Goal: Task Accomplishment & Management: Manage account settings

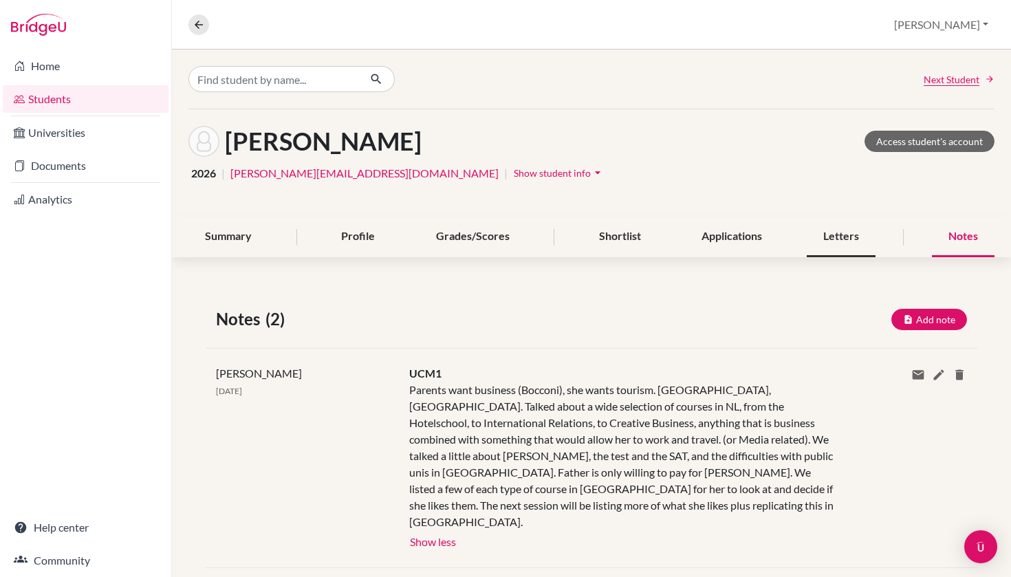
click at [858, 236] on div "Letters" at bounding box center [841, 237] width 69 height 41
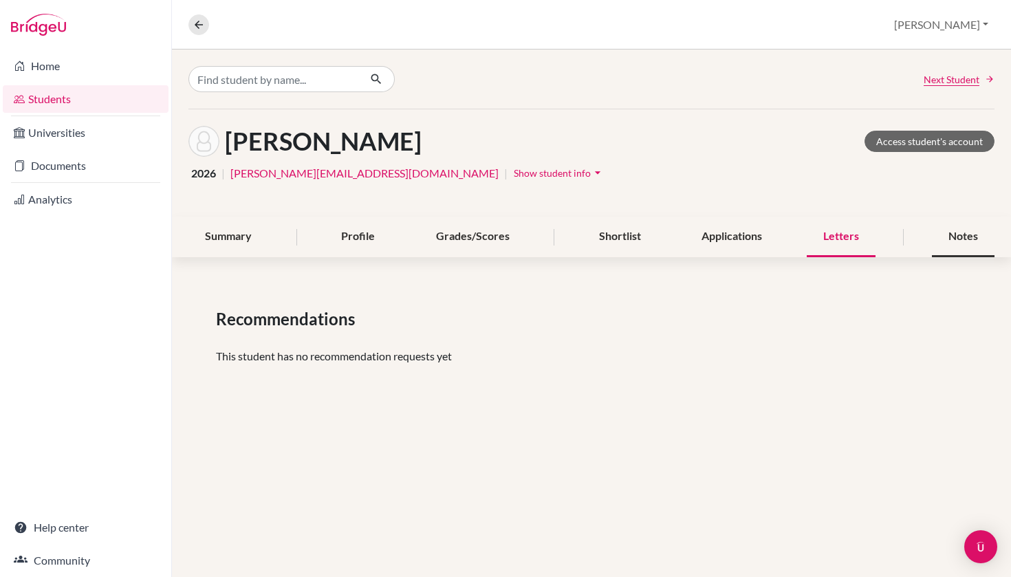
click at [946, 241] on div "Notes" at bounding box center [963, 237] width 63 height 41
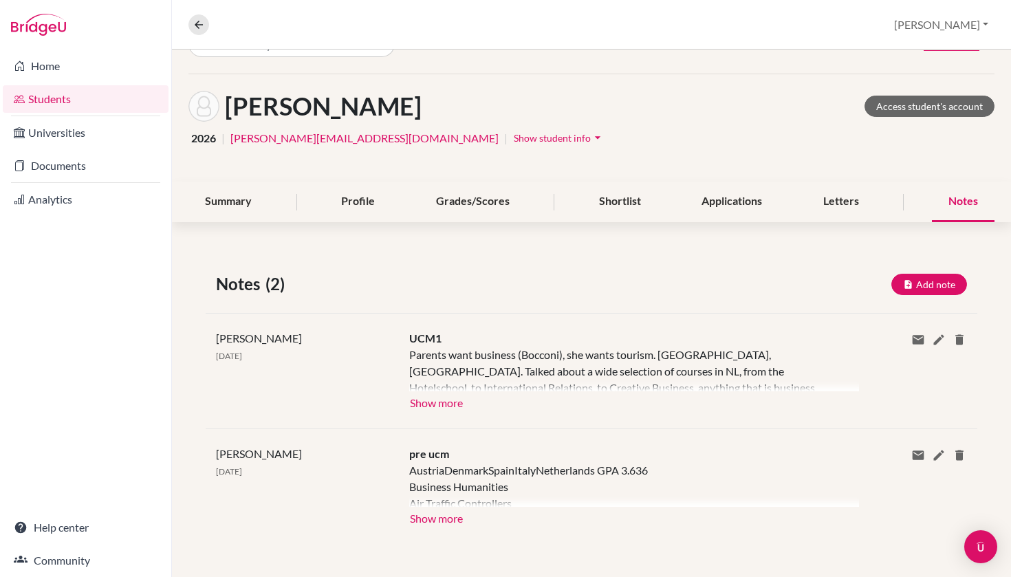
scroll to position [35, 0]
click at [959, 199] on div "Notes" at bounding box center [963, 202] width 63 height 41
click at [838, 205] on div "Letters" at bounding box center [841, 202] width 69 height 41
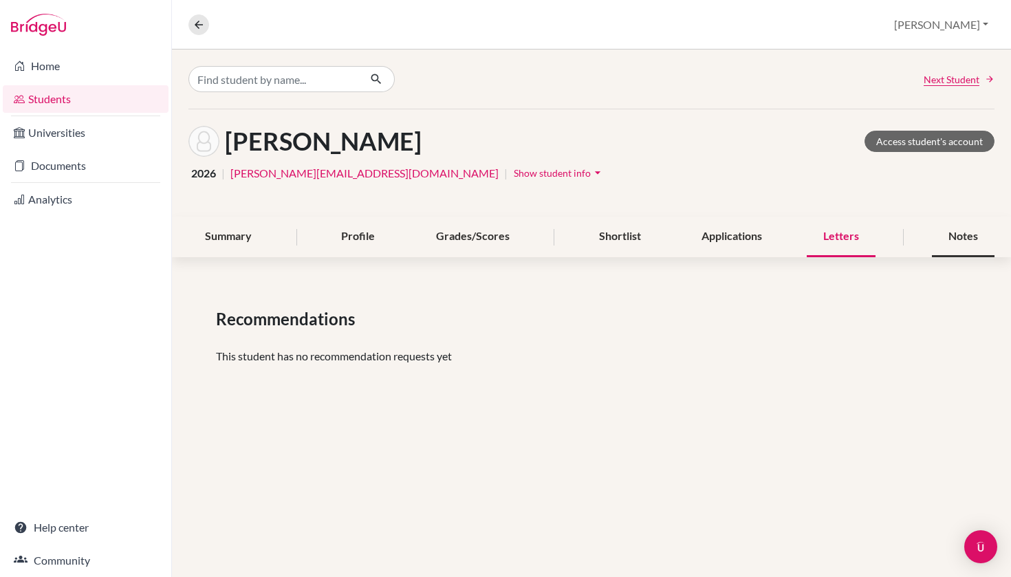
click at [969, 238] on div "Notes" at bounding box center [963, 237] width 63 height 41
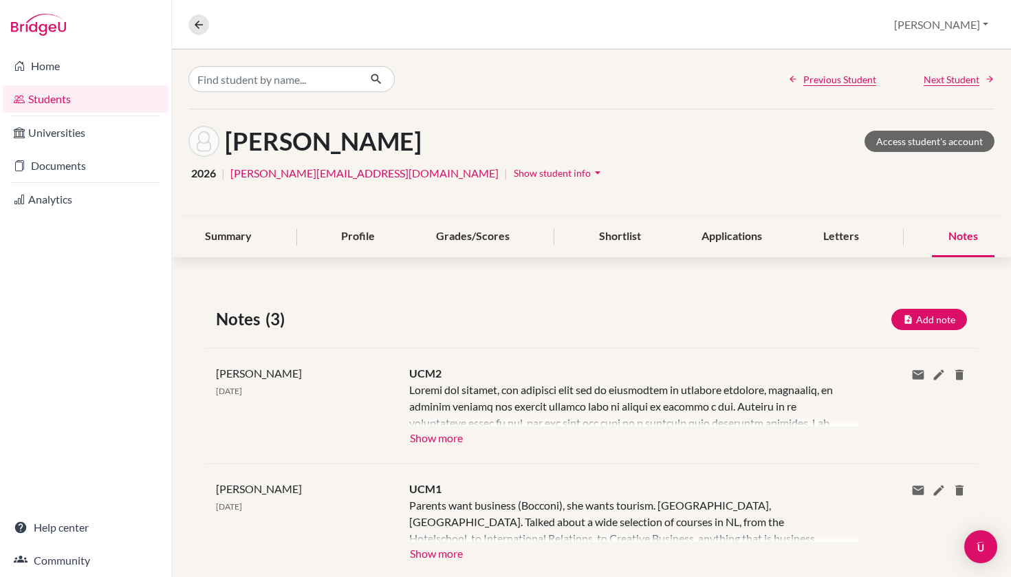
click at [432, 436] on button "Show more" at bounding box center [436, 436] width 54 height 21
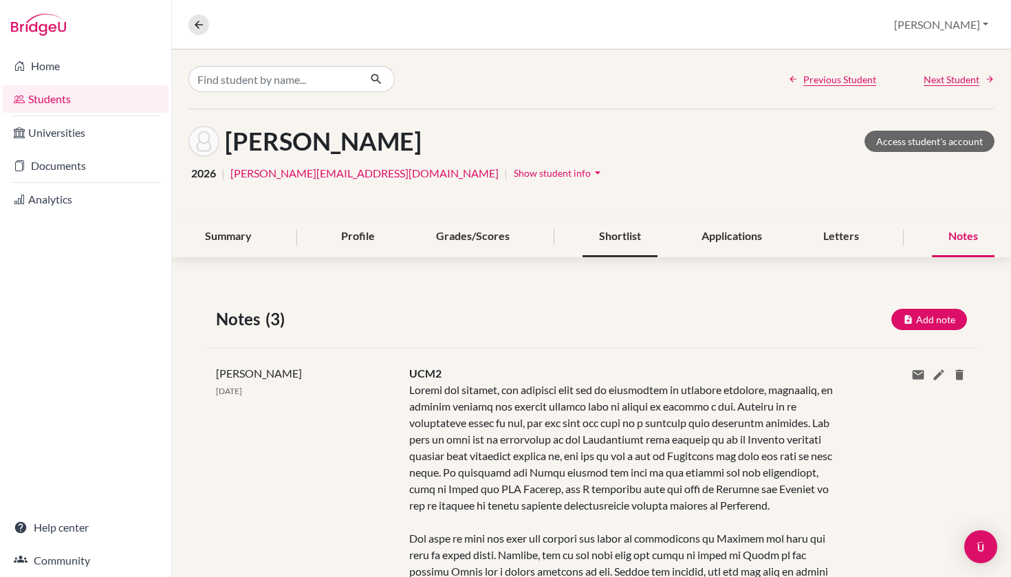
click at [624, 237] on div "Shortlist" at bounding box center [620, 237] width 75 height 41
